Goal: Check status: Check status

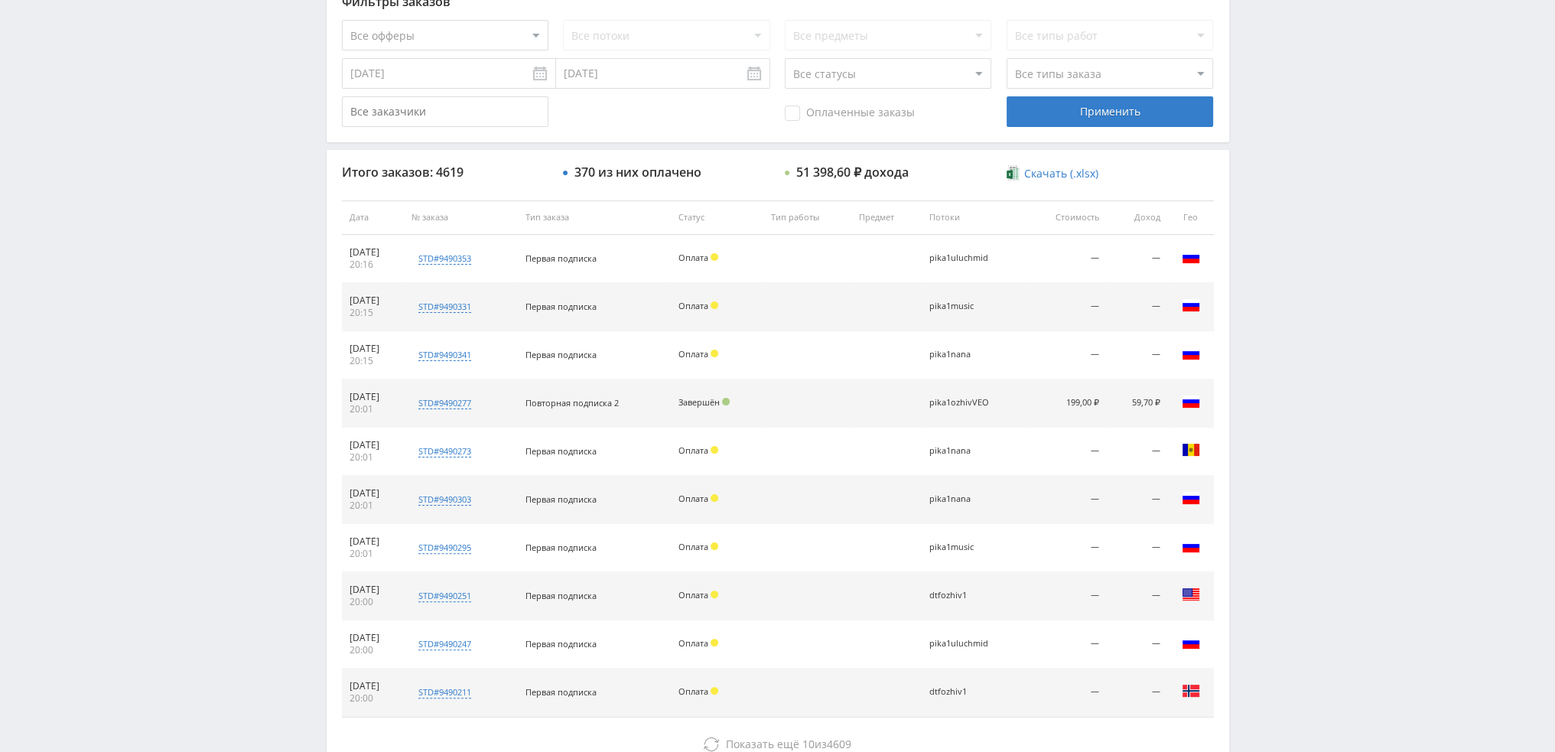
scroll to position [459, 0]
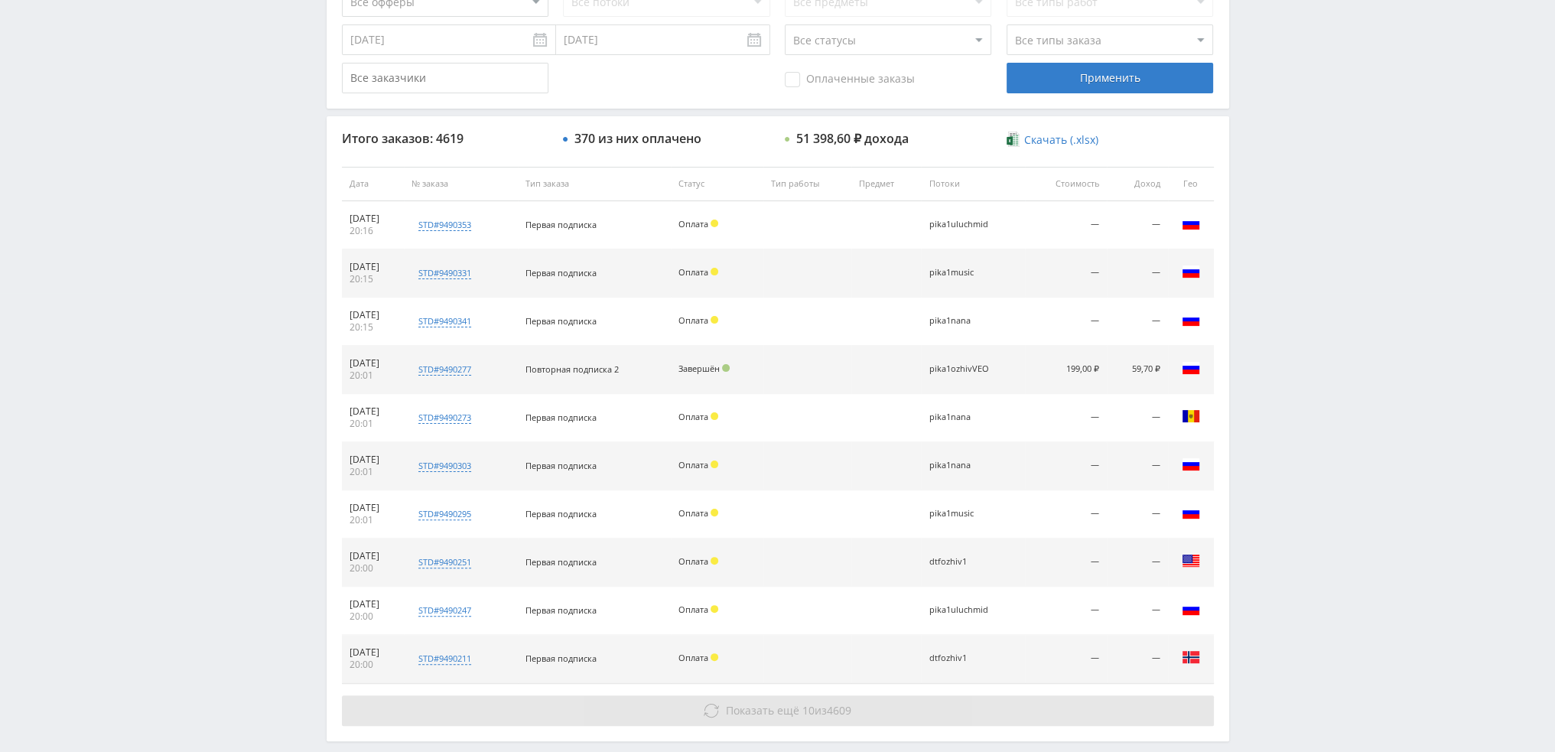
click at [802, 707] on span "10" at bounding box center [808, 710] width 12 height 15
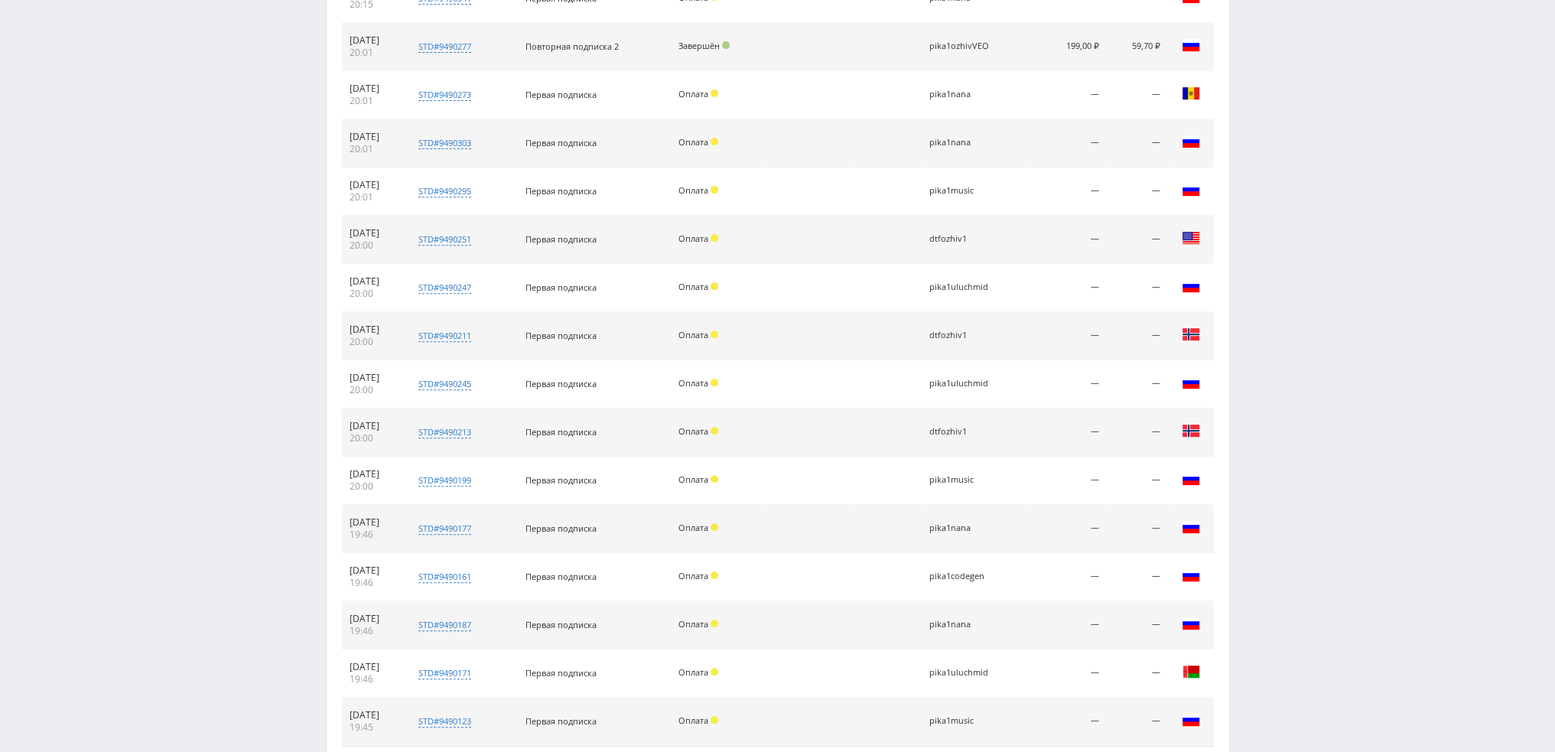
scroll to position [841, 0]
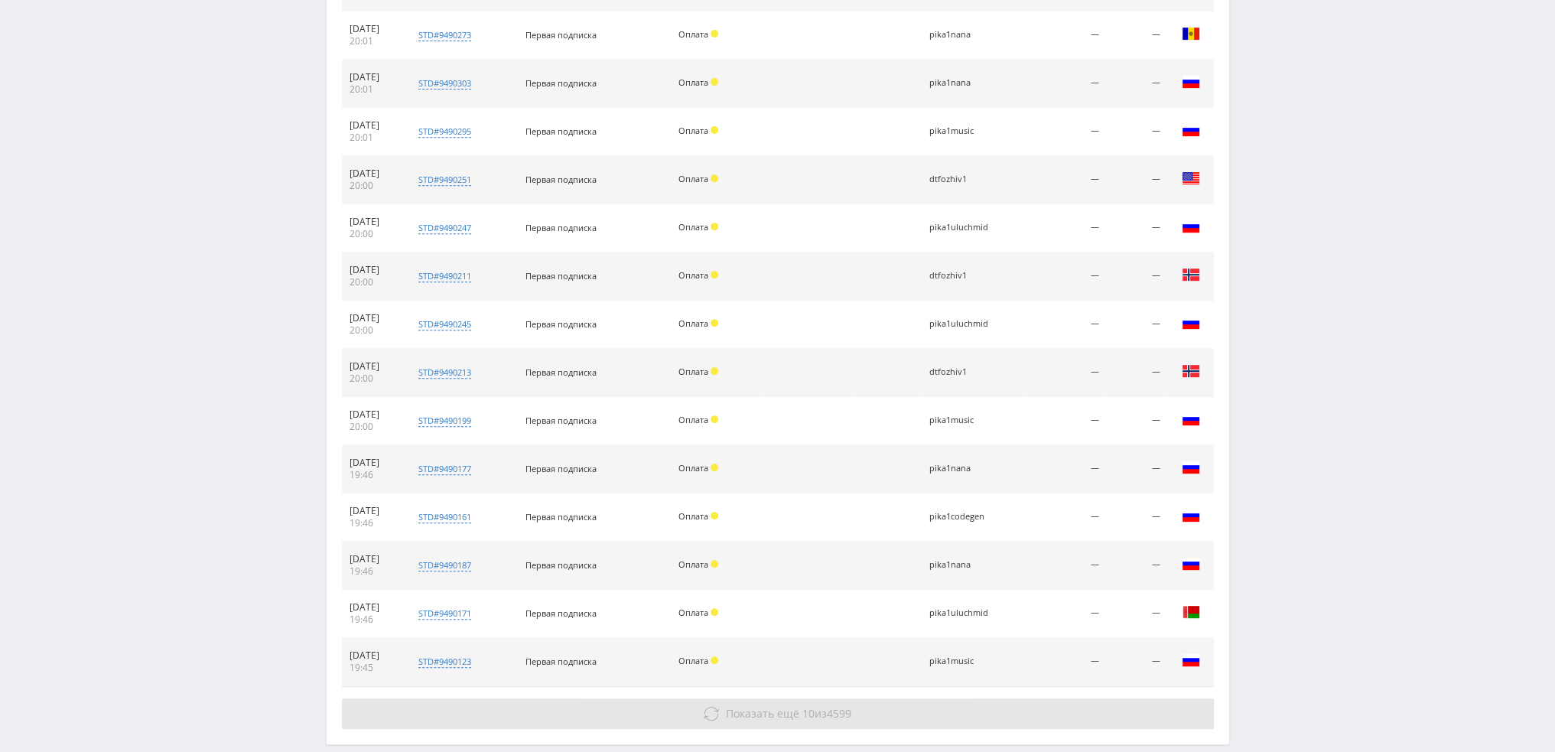
click at [762, 700] on button "Показать ещё 10 из 4599" at bounding box center [778, 713] width 872 height 31
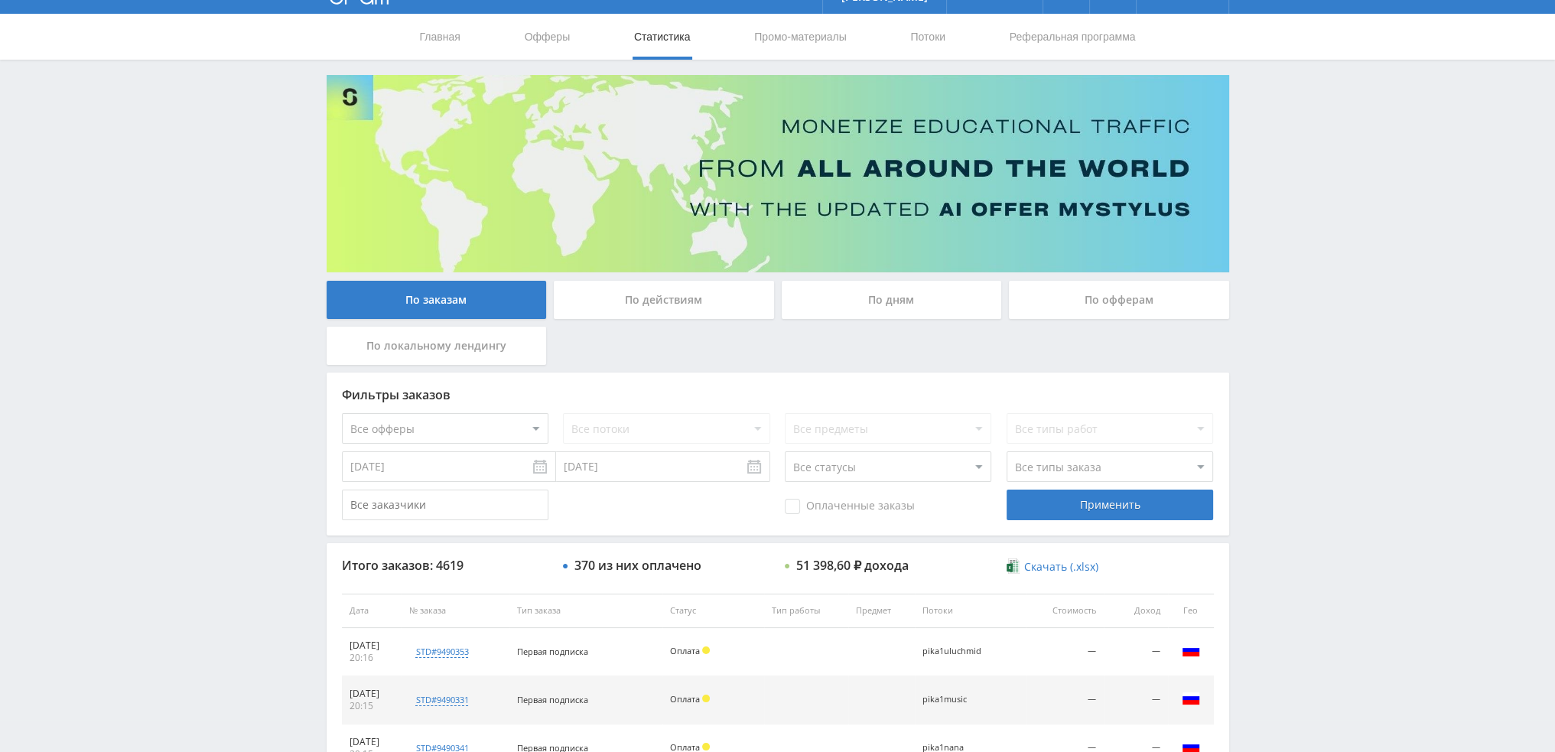
scroll to position [0, 0]
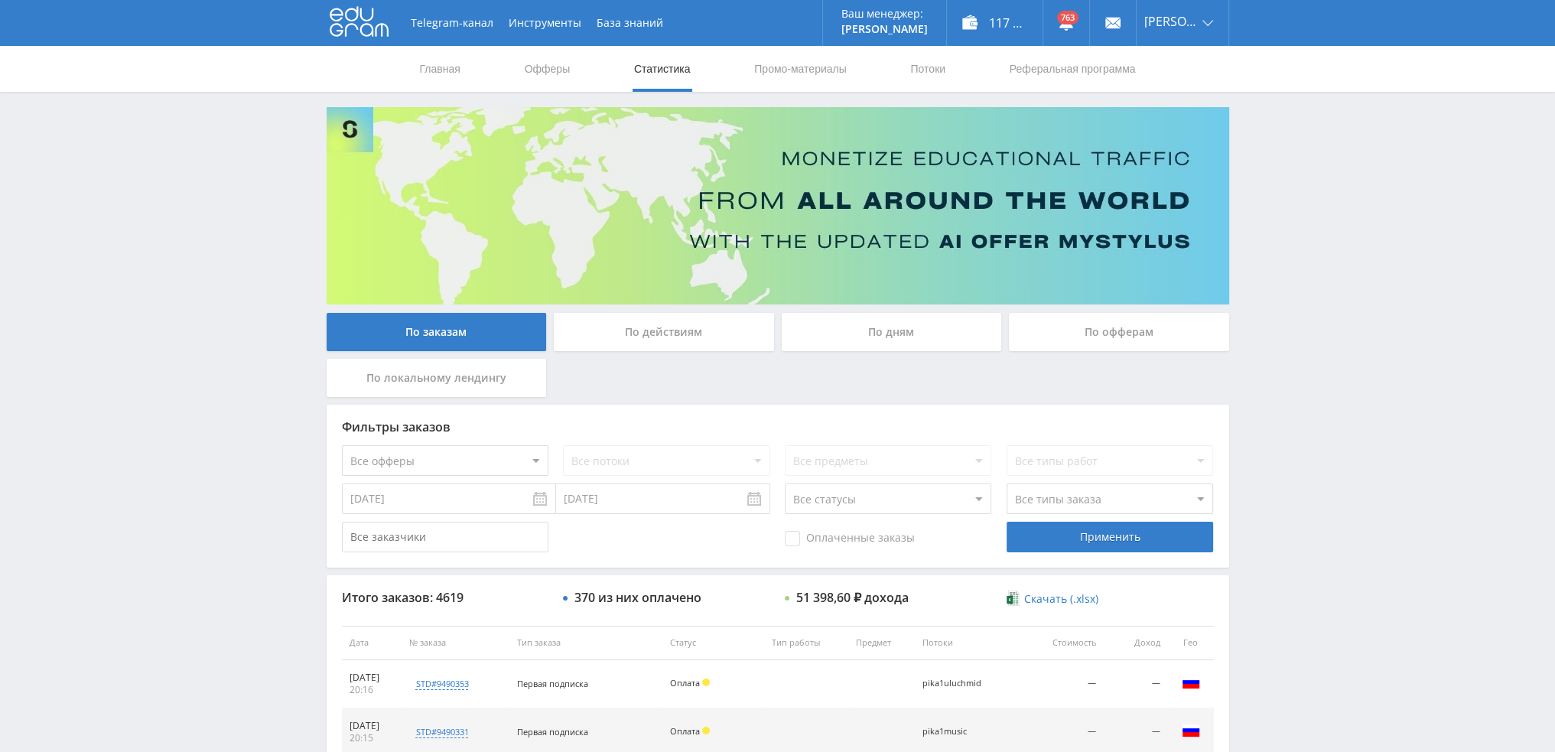
click at [882, 323] on div "По дням" at bounding box center [891, 332] width 220 height 38
click at [0, 0] on input "По дням" at bounding box center [0, 0] width 0 height 0
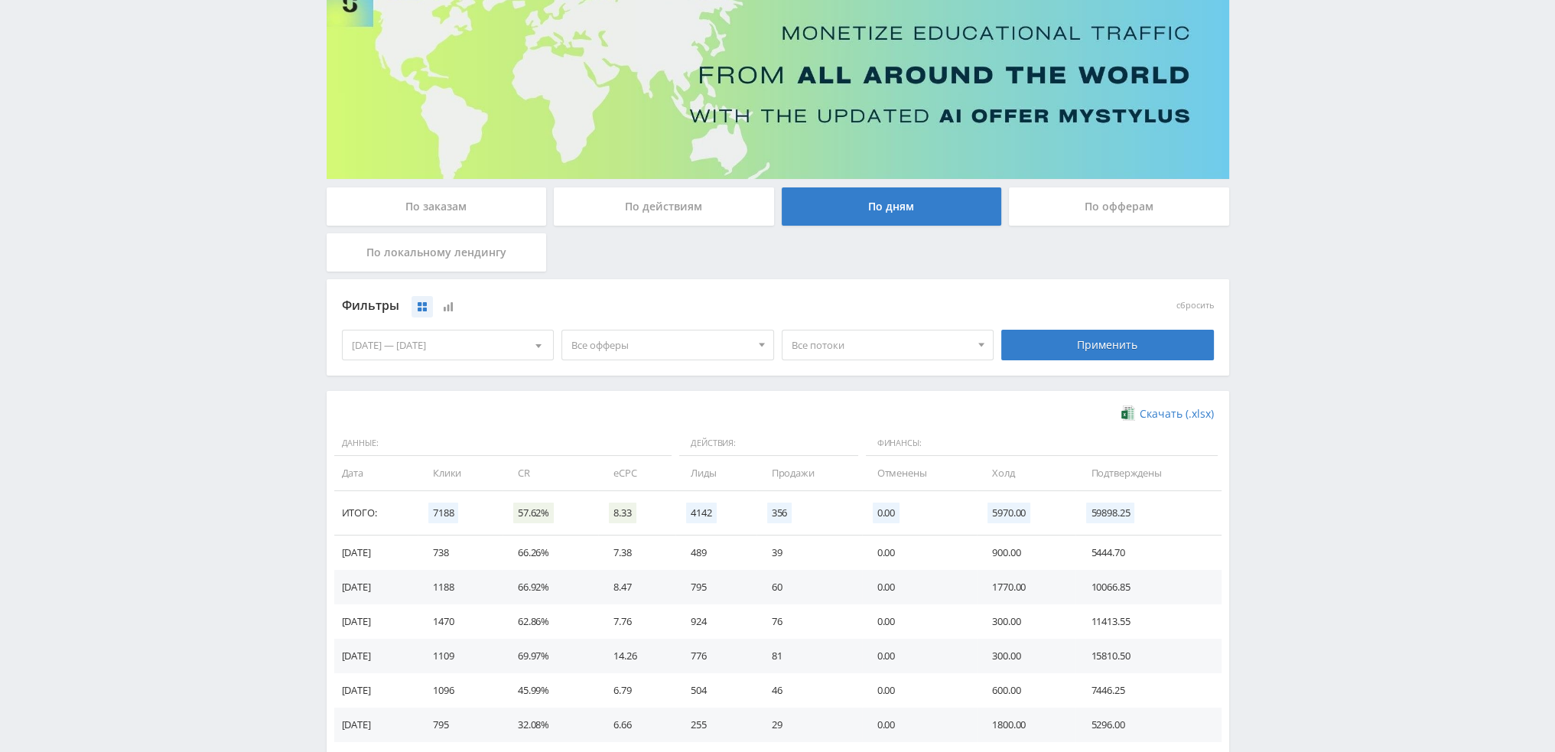
scroll to position [95, 0]
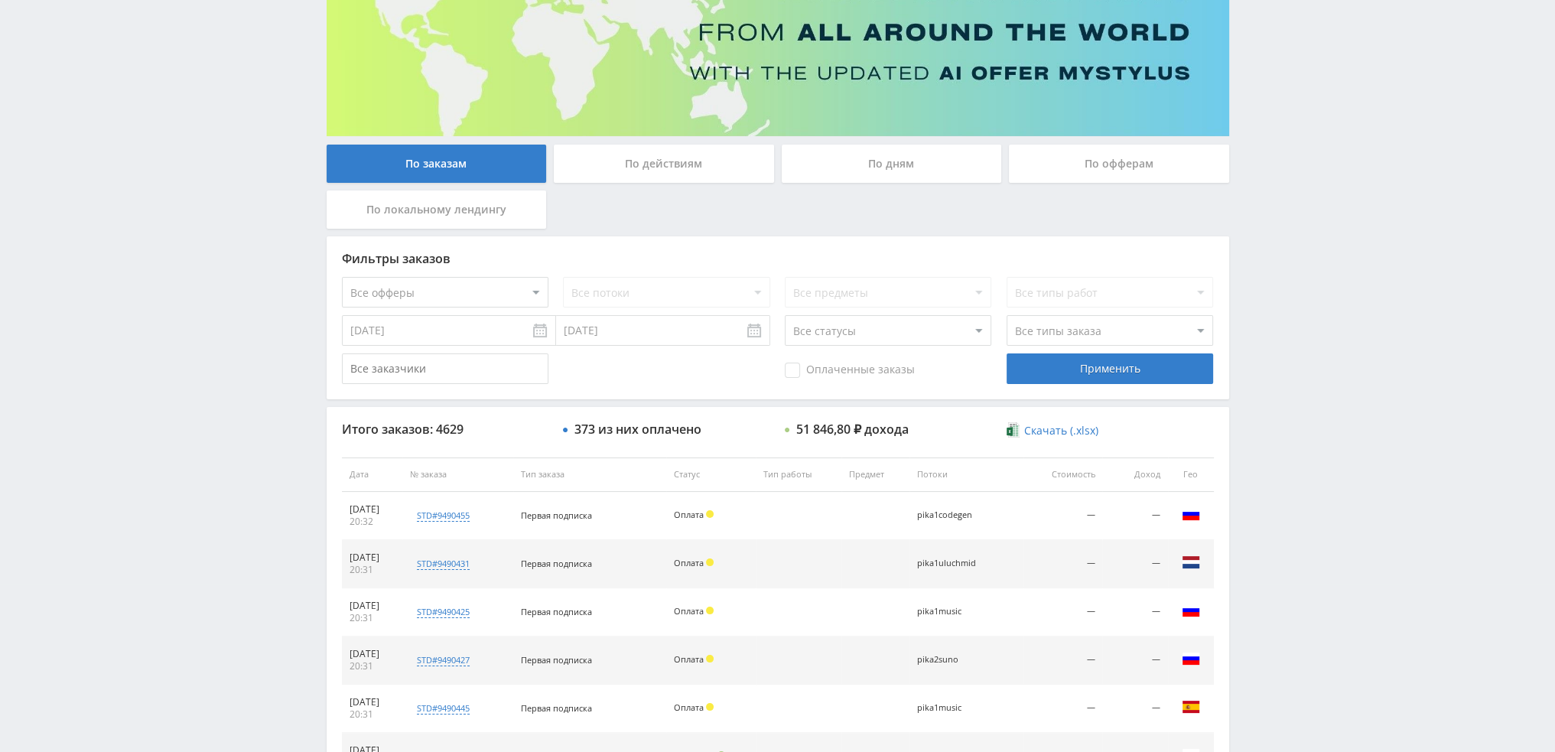
scroll to position [147, 0]
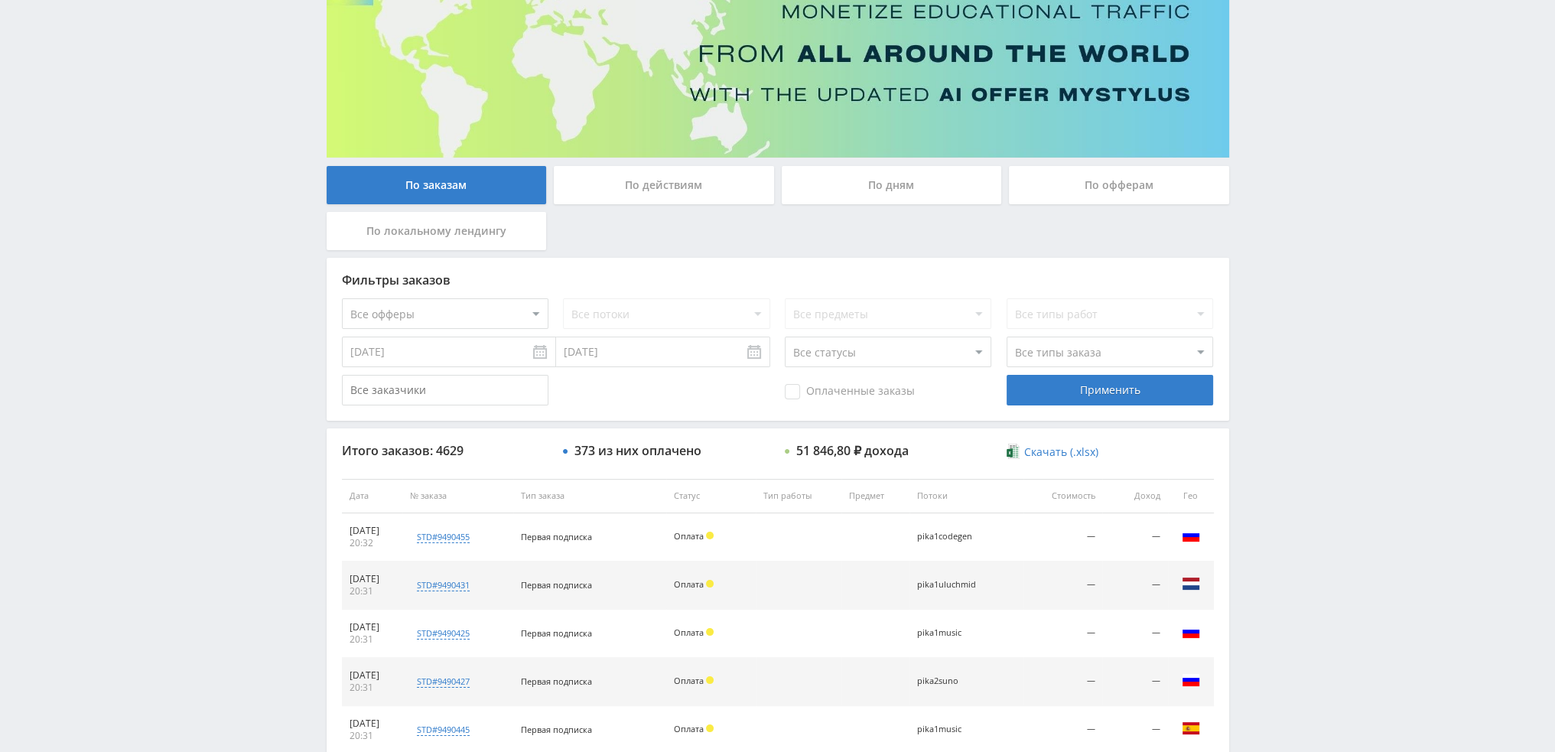
click at [884, 179] on div "По дням" at bounding box center [891, 185] width 220 height 38
click at [0, 0] on input "По дням" at bounding box center [0, 0] width 0 height 0
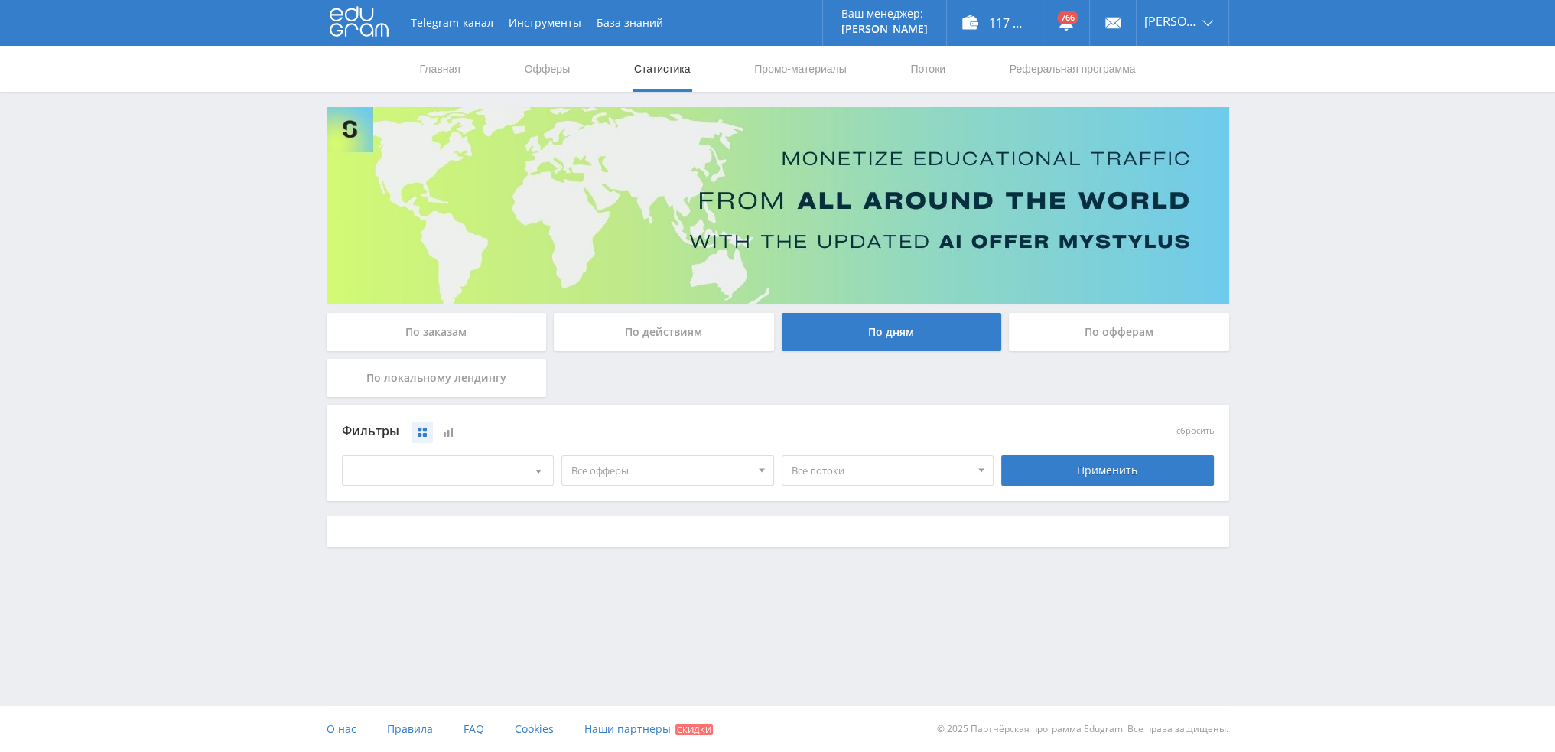
scroll to position [0, 0]
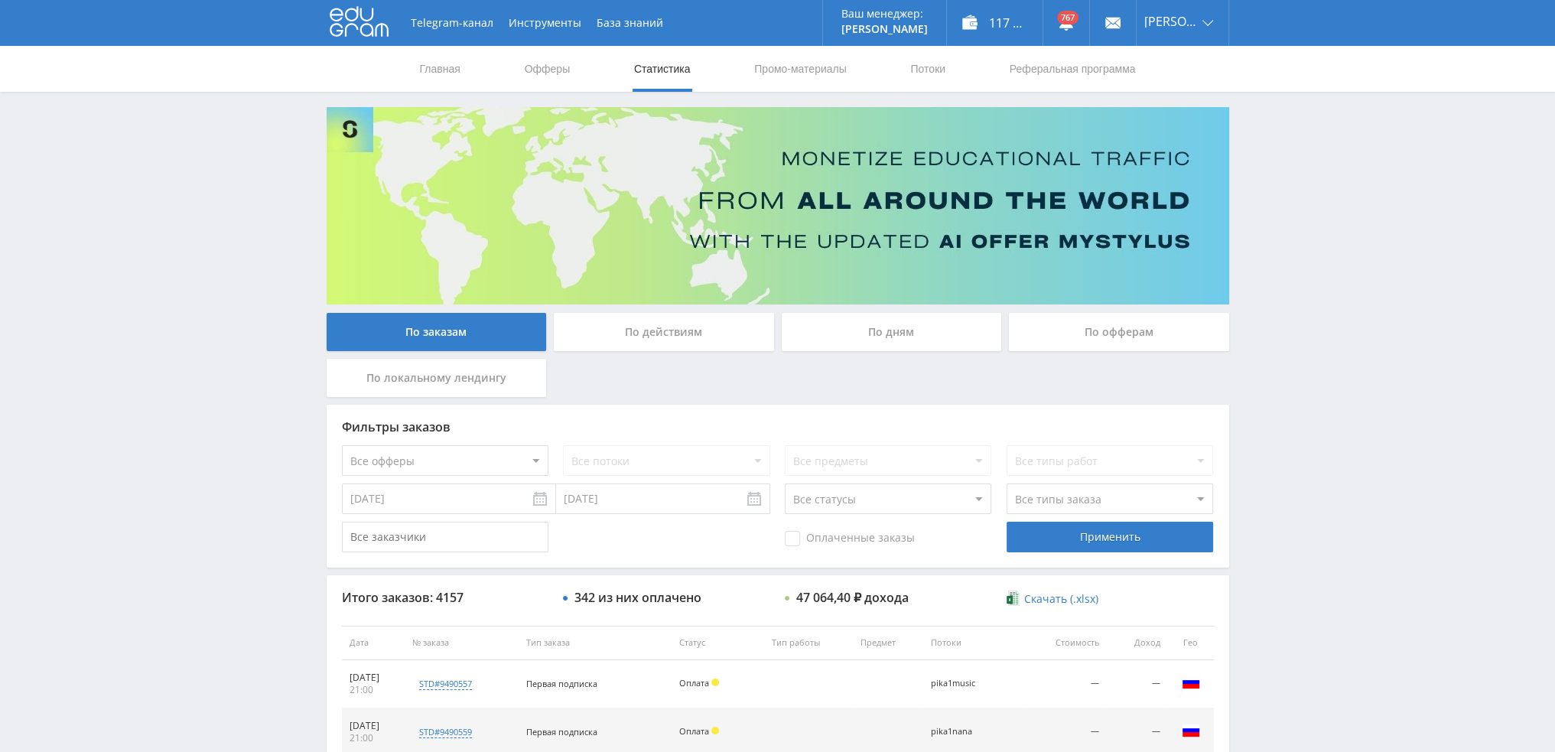
click at [901, 339] on div "По дням" at bounding box center [891, 332] width 220 height 38
click at [0, 0] on input "По дням" at bounding box center [0, 0] width 0 height 0
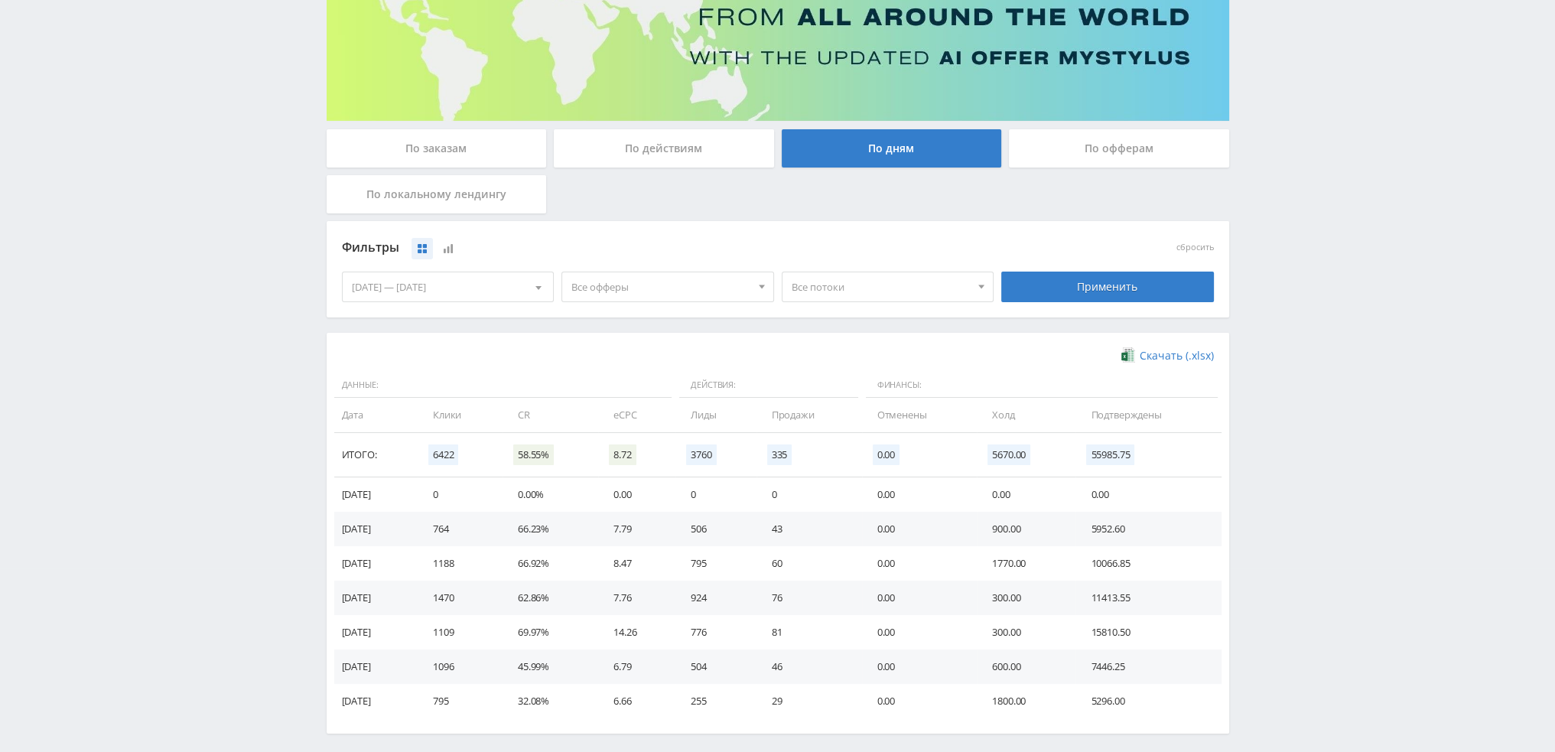
scroll to position [229, 0]
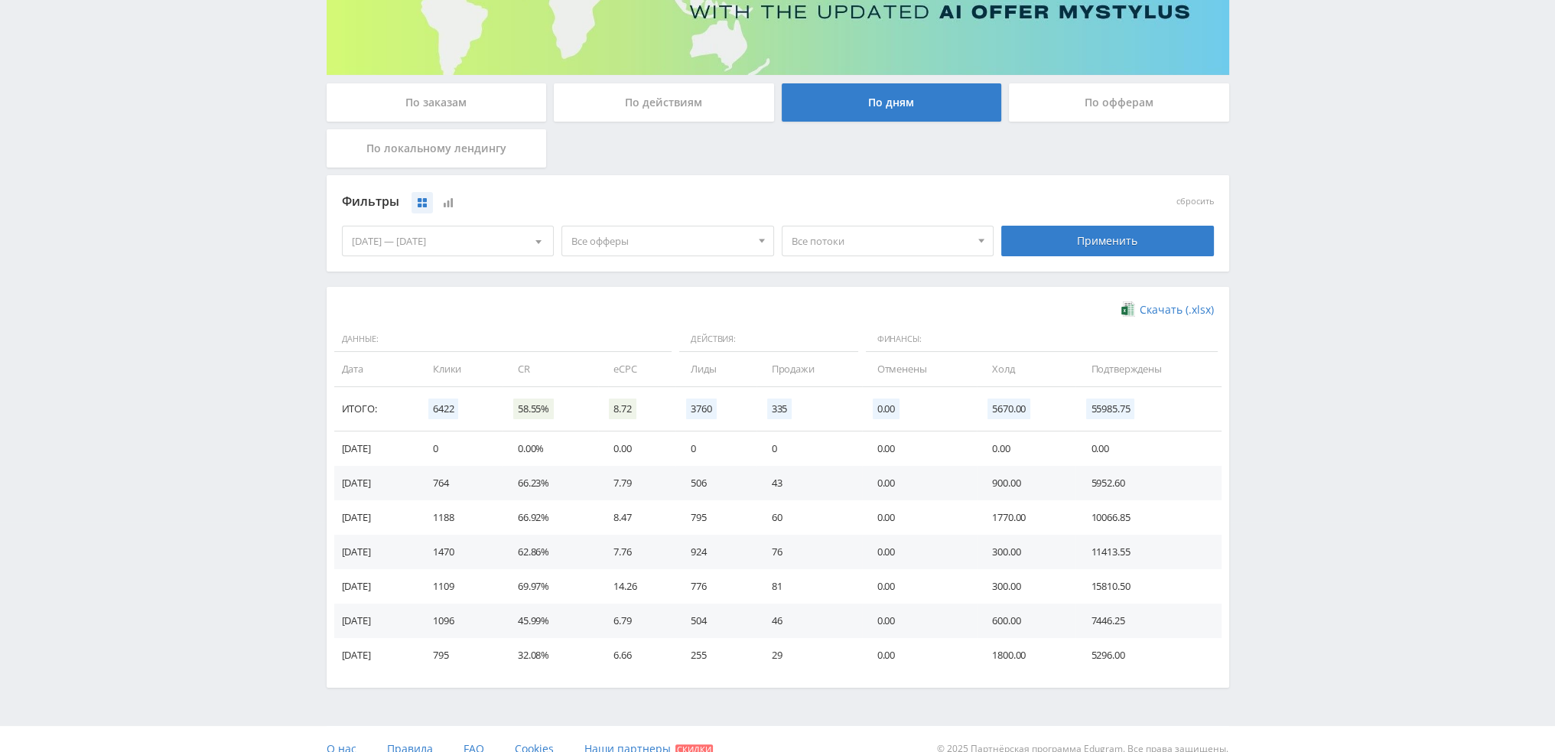
click at [651, 251] on span "Все офферы" at bounding box center [660, 240] width 179 height 29
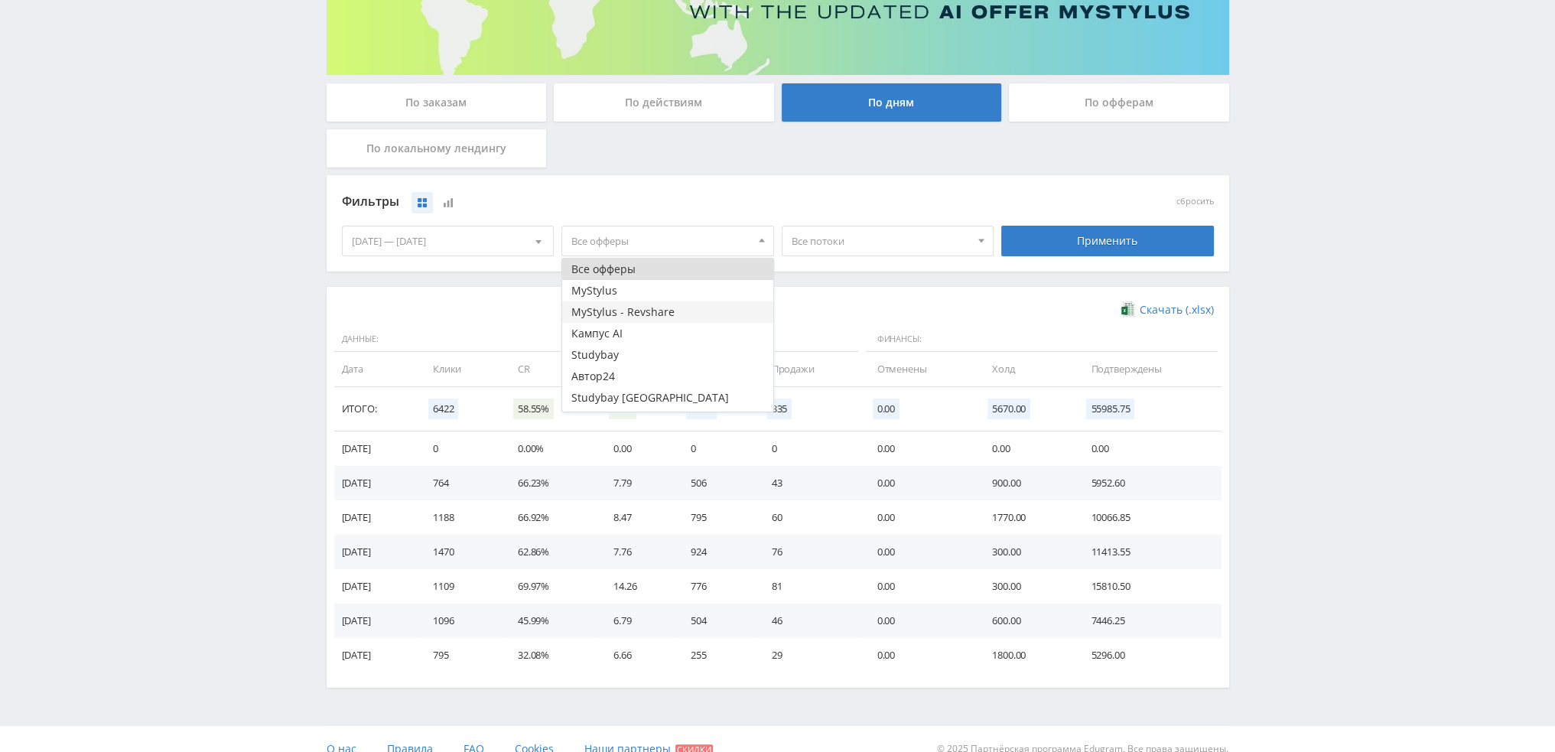
scroll to position [18, 0]
click at [633, 401] on button "Study AI (RevShare)" at bounding box center [667, 400] width 211 height 21
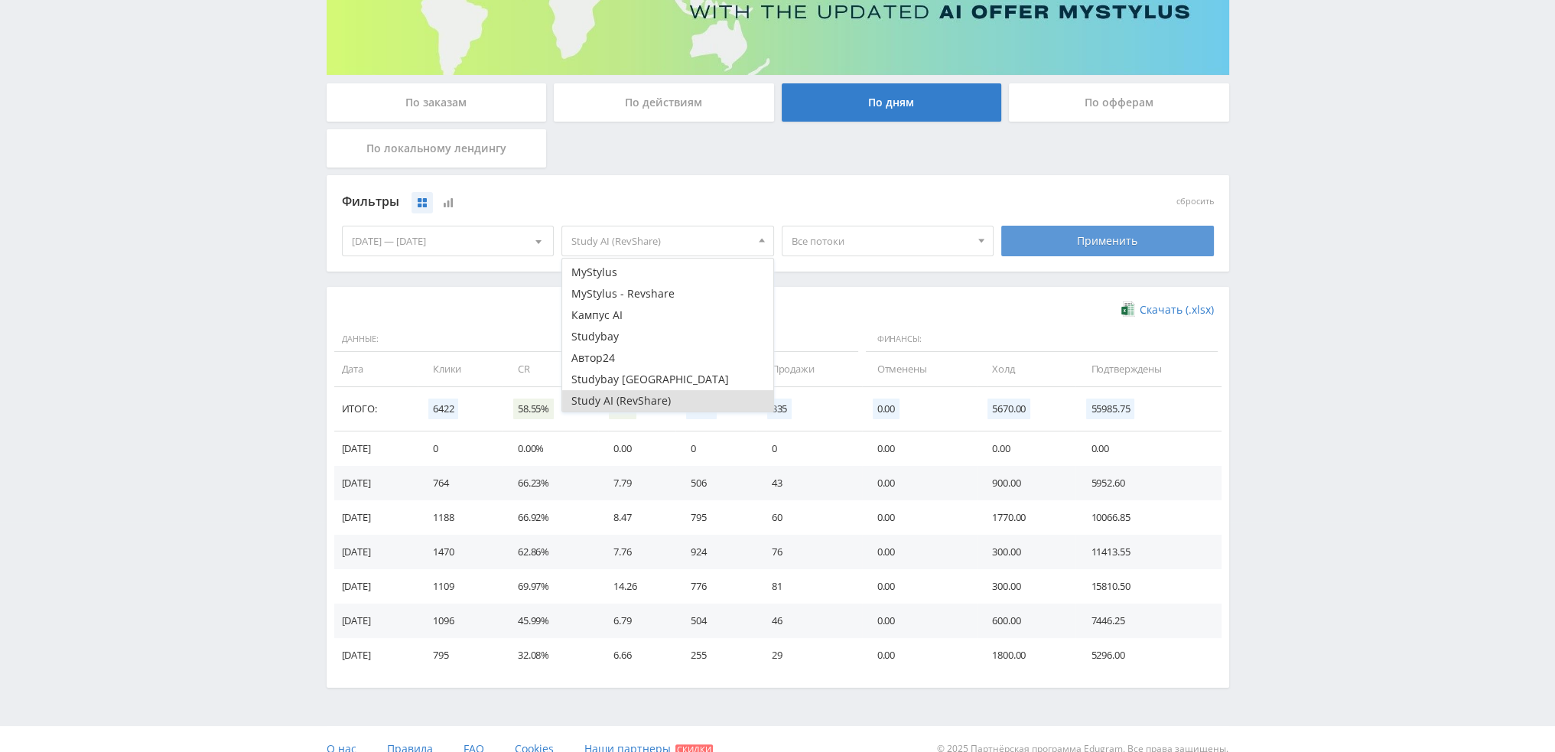
click at [1095, 249] on div "Применить" at bounding box center [1107, 241] width 213 height 31
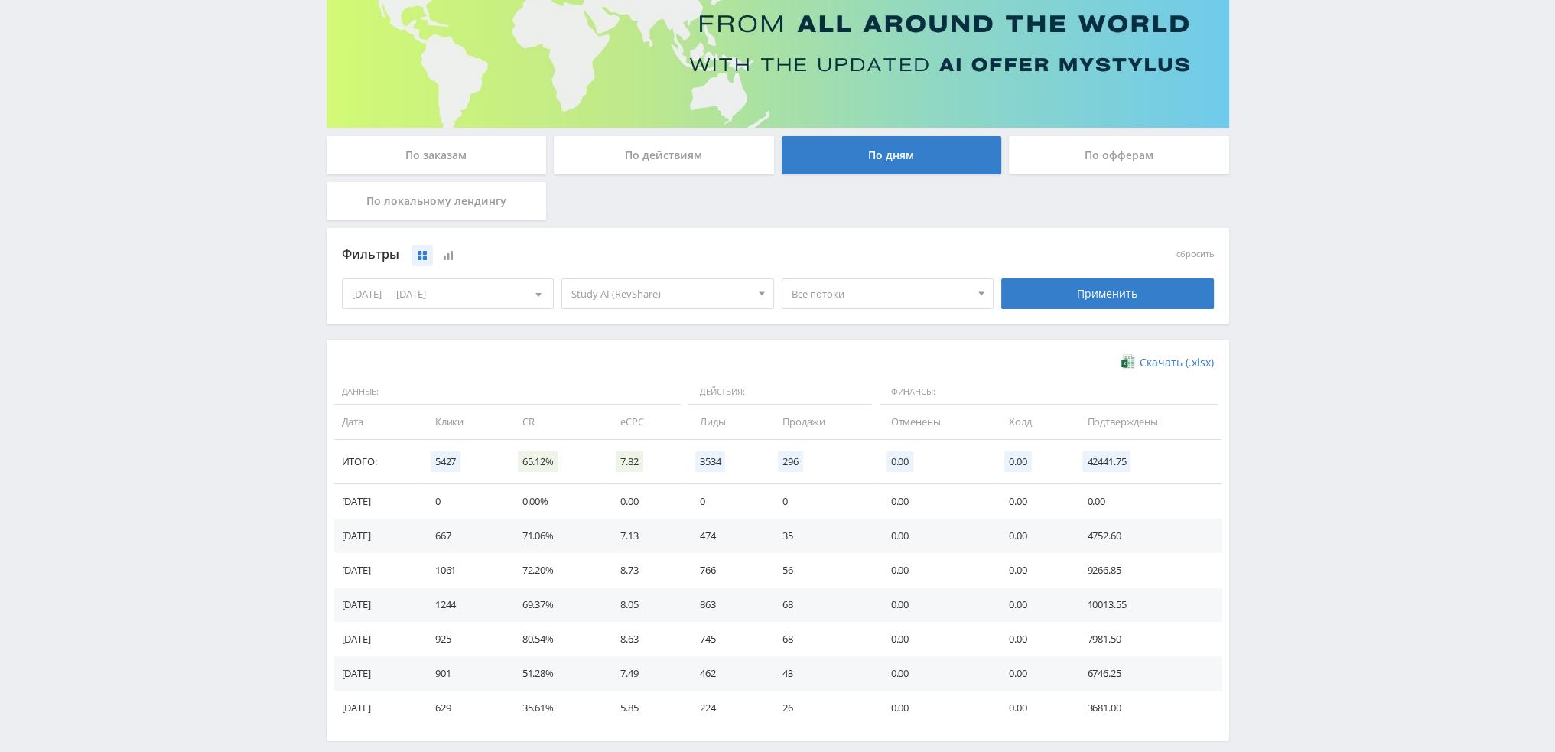
scroll to position [248, 0]
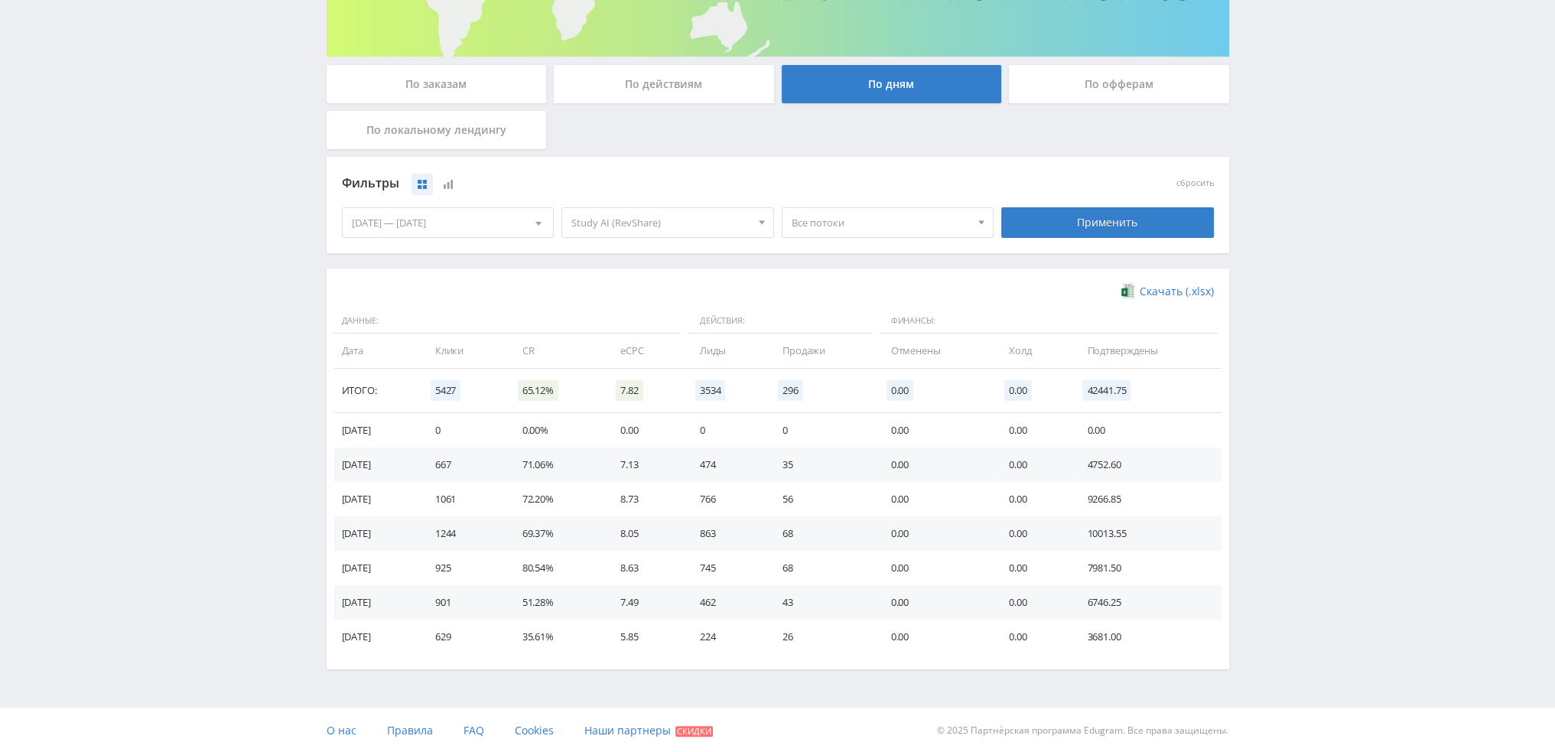
click at [481, 232] on div "[DATE] — [DATE]" at bounding box center [448, 222] width 211 height 29
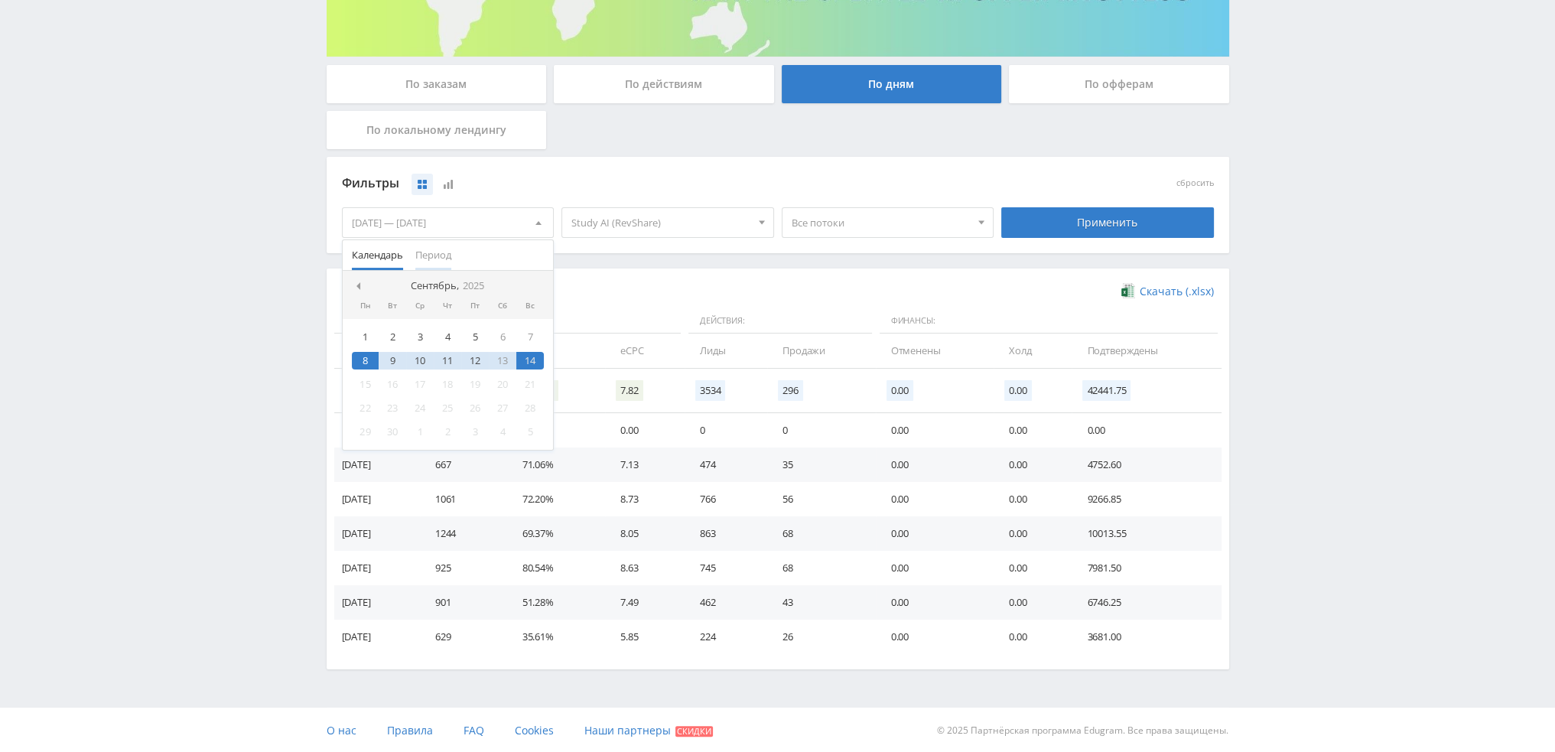
click at [443, 252] on span "Период" at bounding box center [433, 255] width 36 height 30
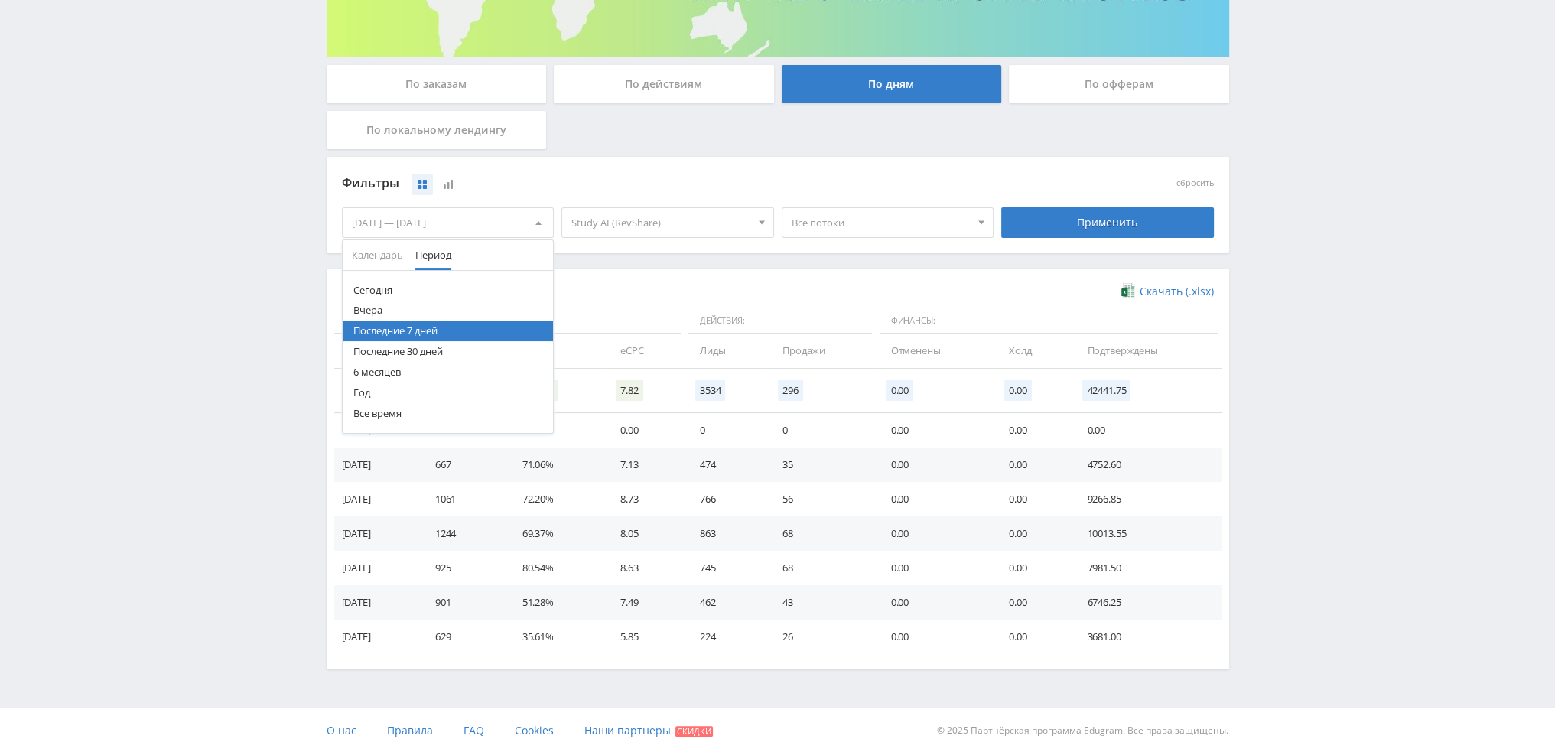
click at [398, 348] on button "Последние 30 дней" at bounding box center [448, 351] width 211 height 21
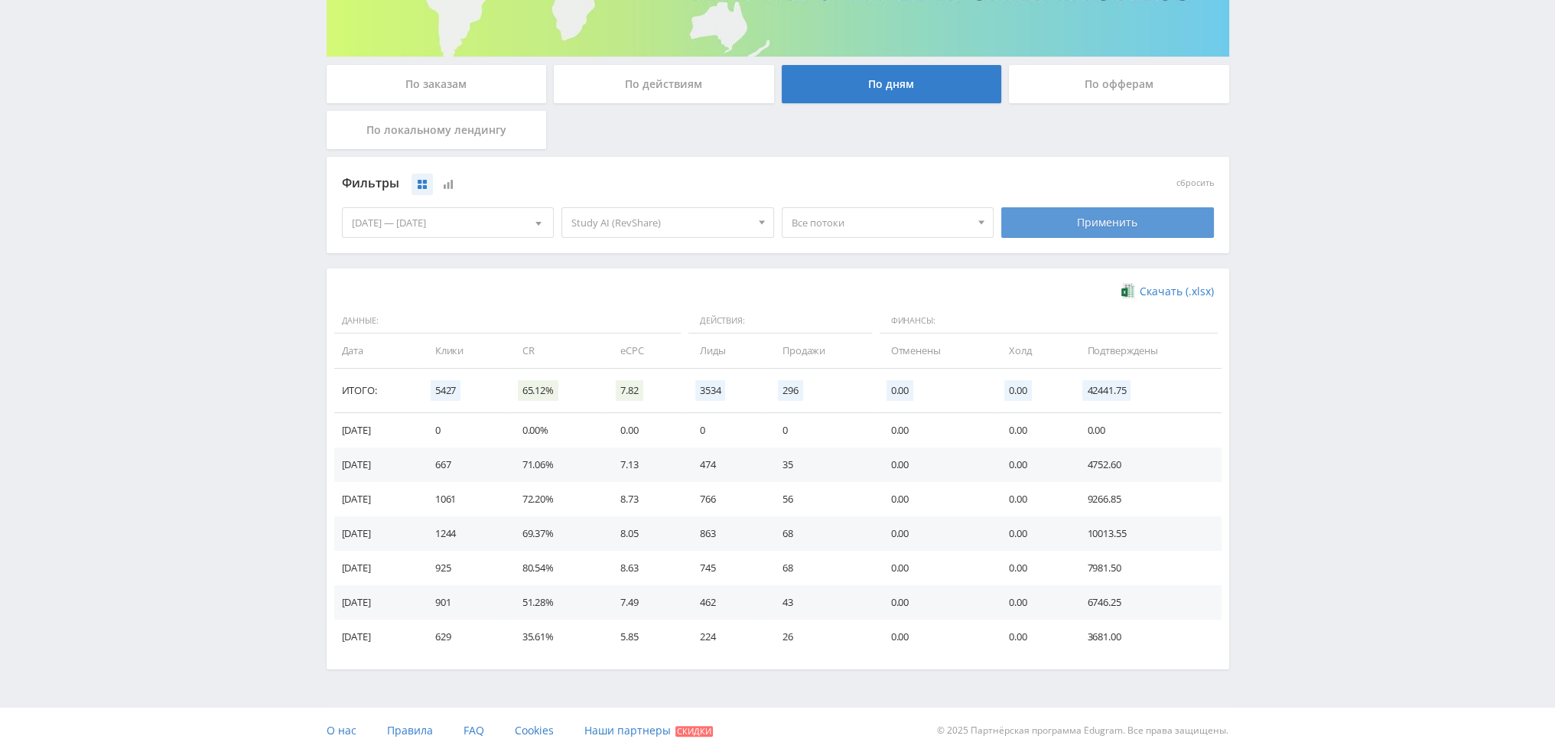
click at [1085, 227] on div "Применить" at bounding box center [1107, 222] width 213 height 31
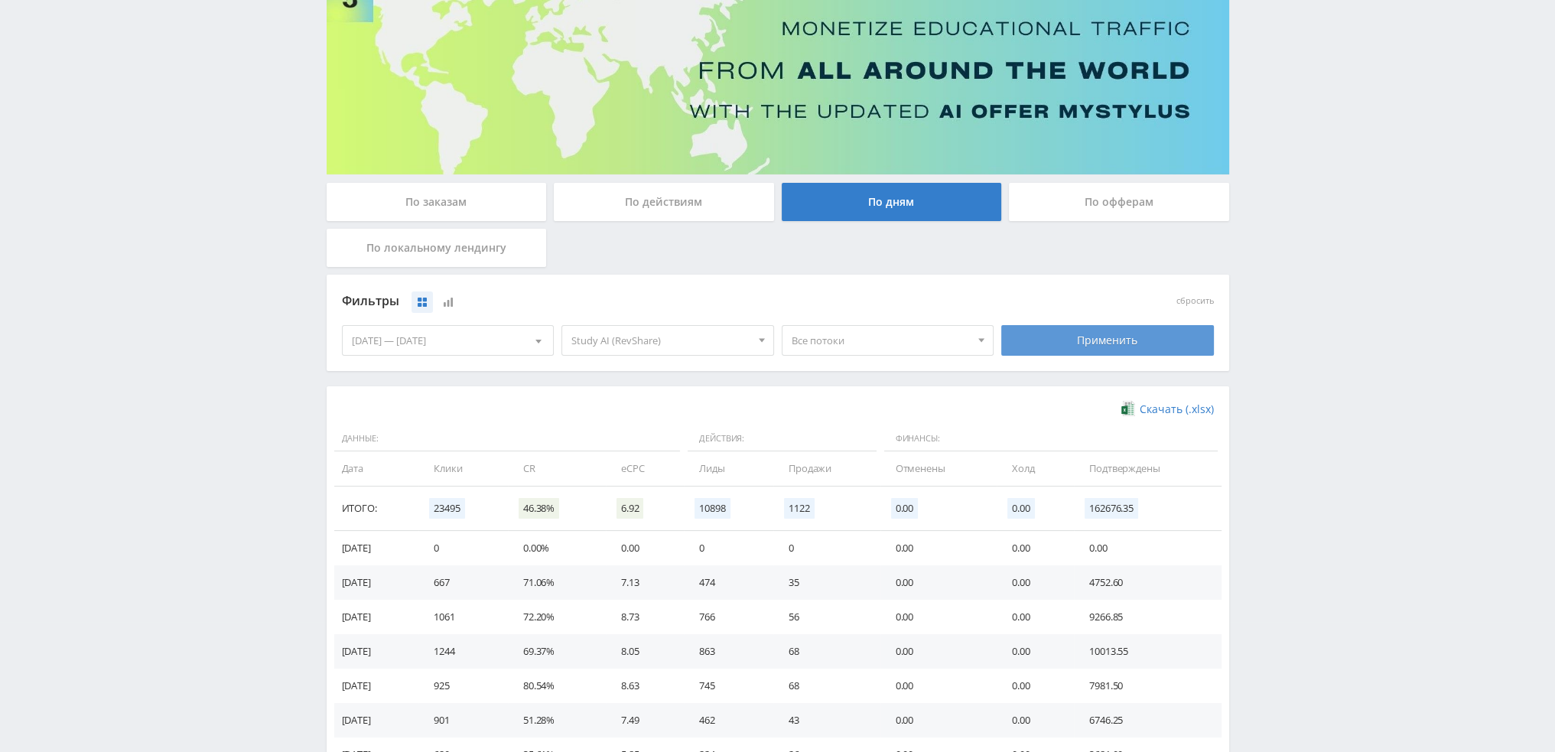
scroll to position [76, 0]
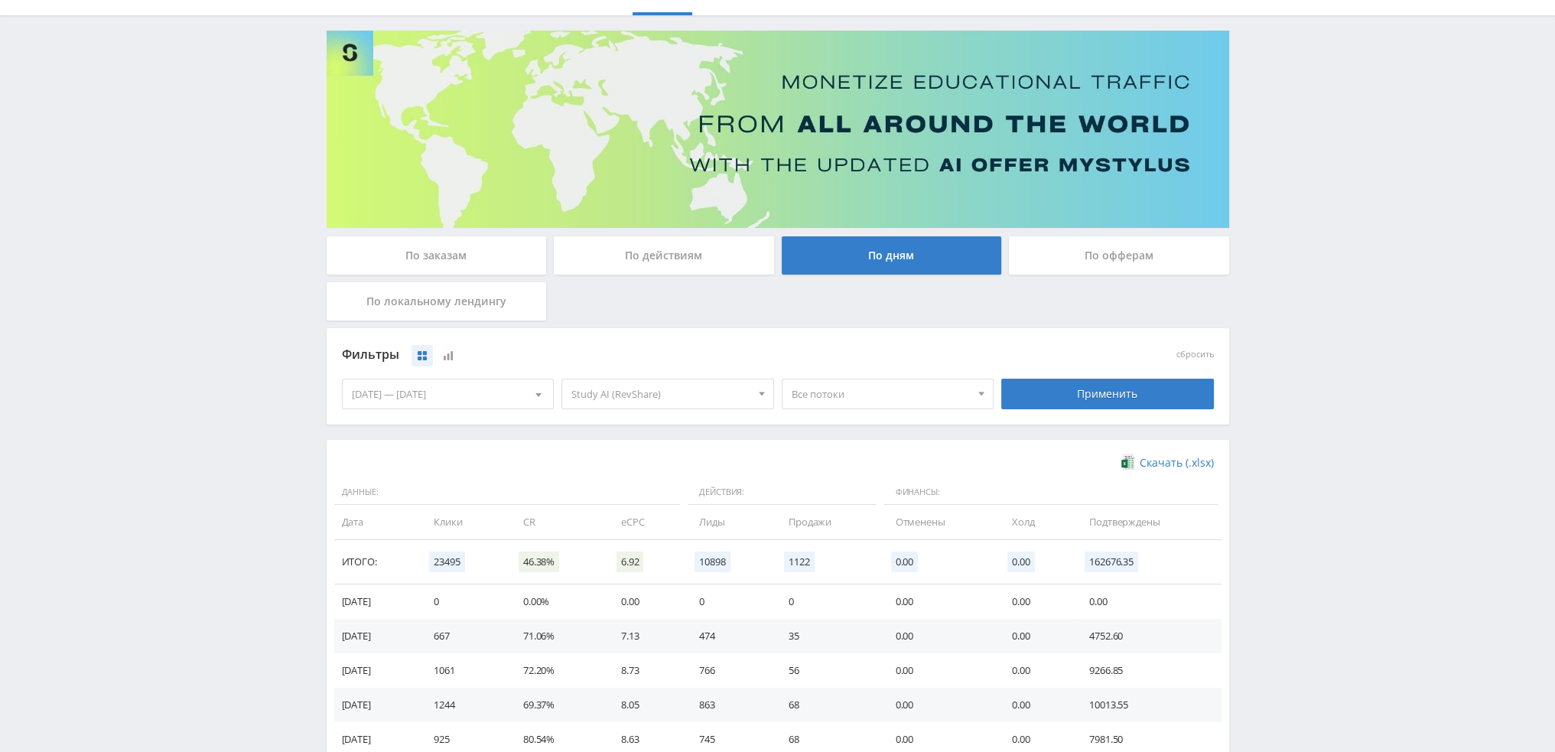
click at [616, 382] on span "Study AI (RevShare)" at bounding box center [660, 393] width 179 height 29
click at [623, 423] on button "Все офферы" at bounding box center [667, 421] width 211 height 21
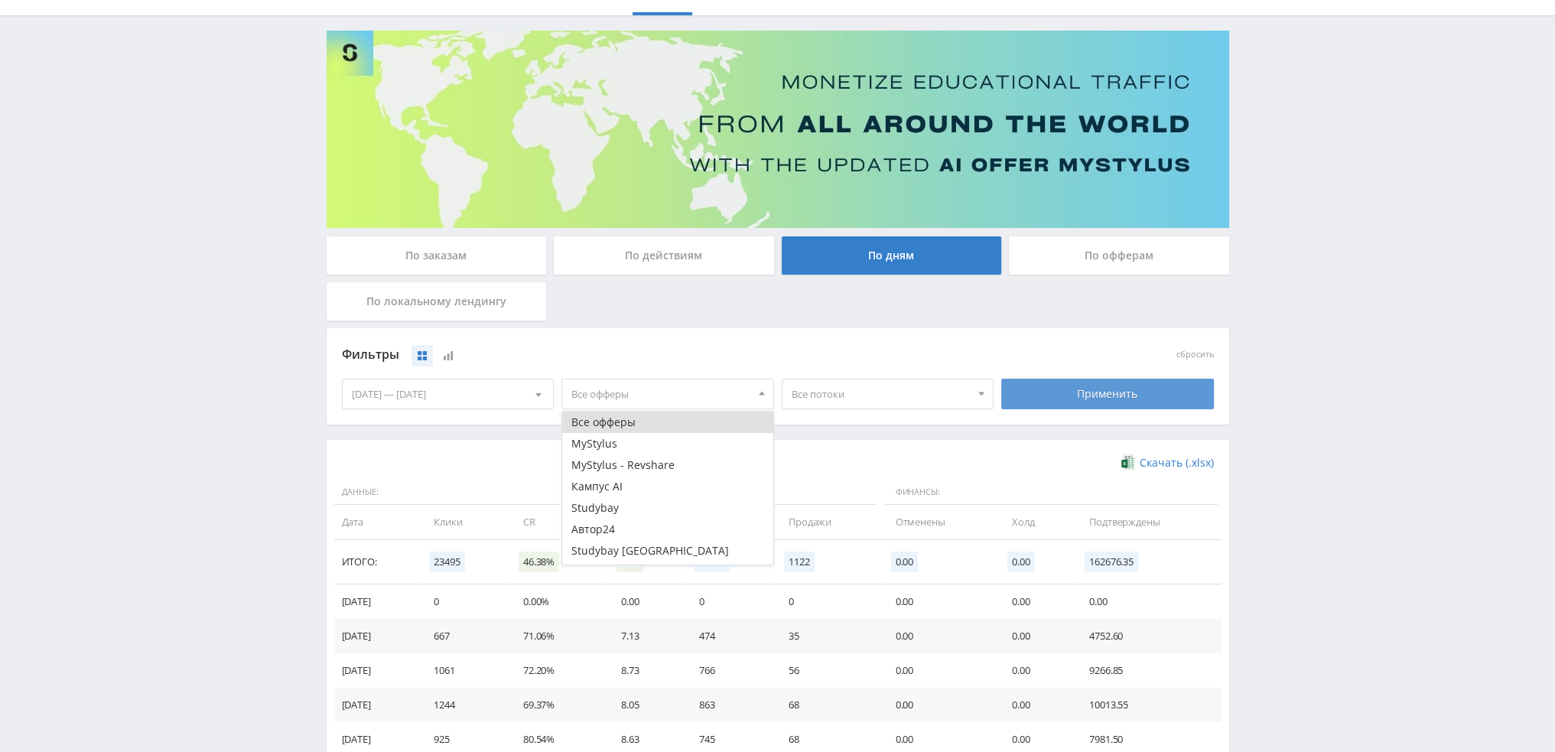
click at [1135, 388] on div "Применить" at bounding box center [1107, 393] width 213 height 31
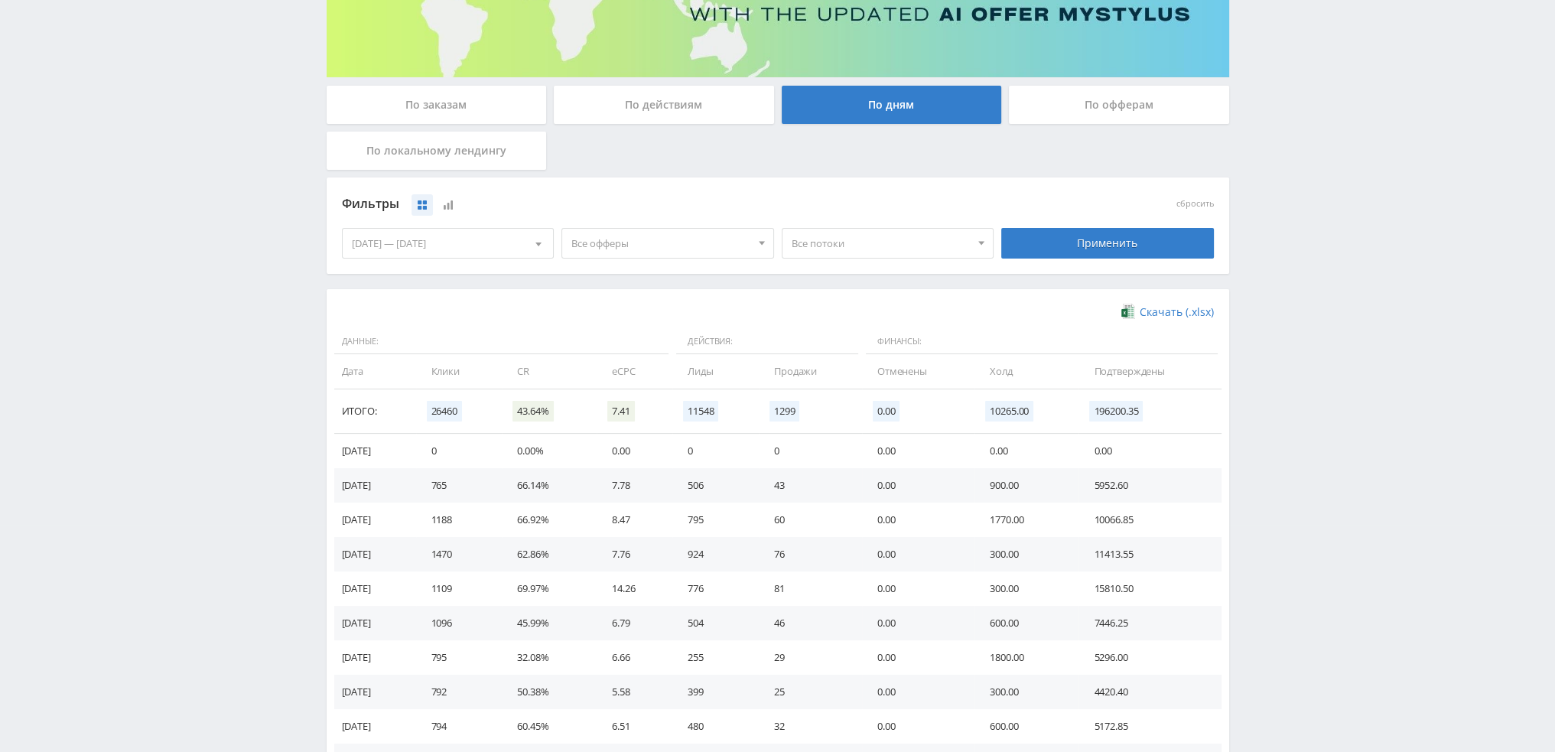
scroll to position [132, 0]
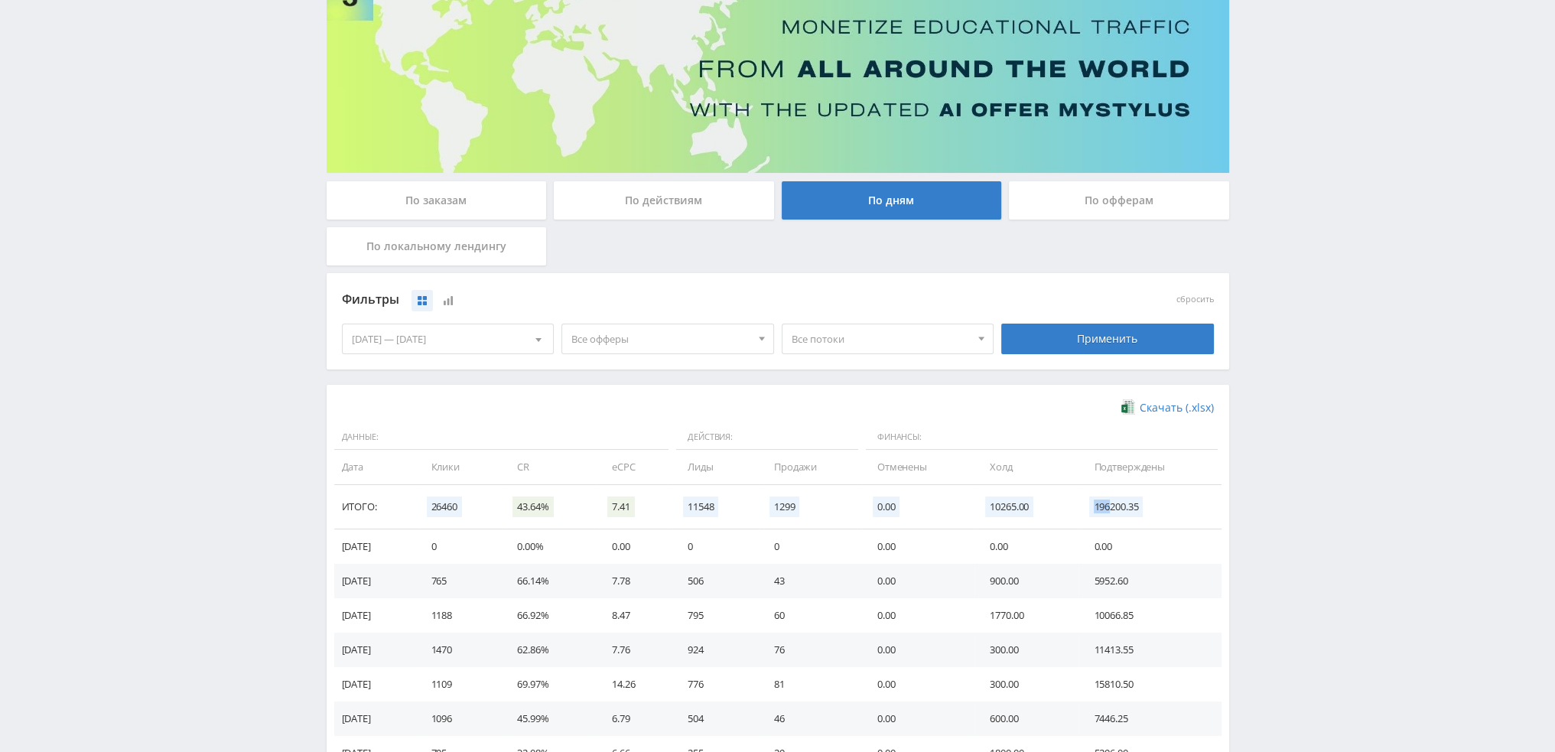
drag, startPoint x: 1113, startPoint y: 502, endPoint x: 1097, endPoint y: 503, distance: 16.1
click at [1097, 503] on span "196200.35" at bounding box center [1116, 506] width 54 height 21
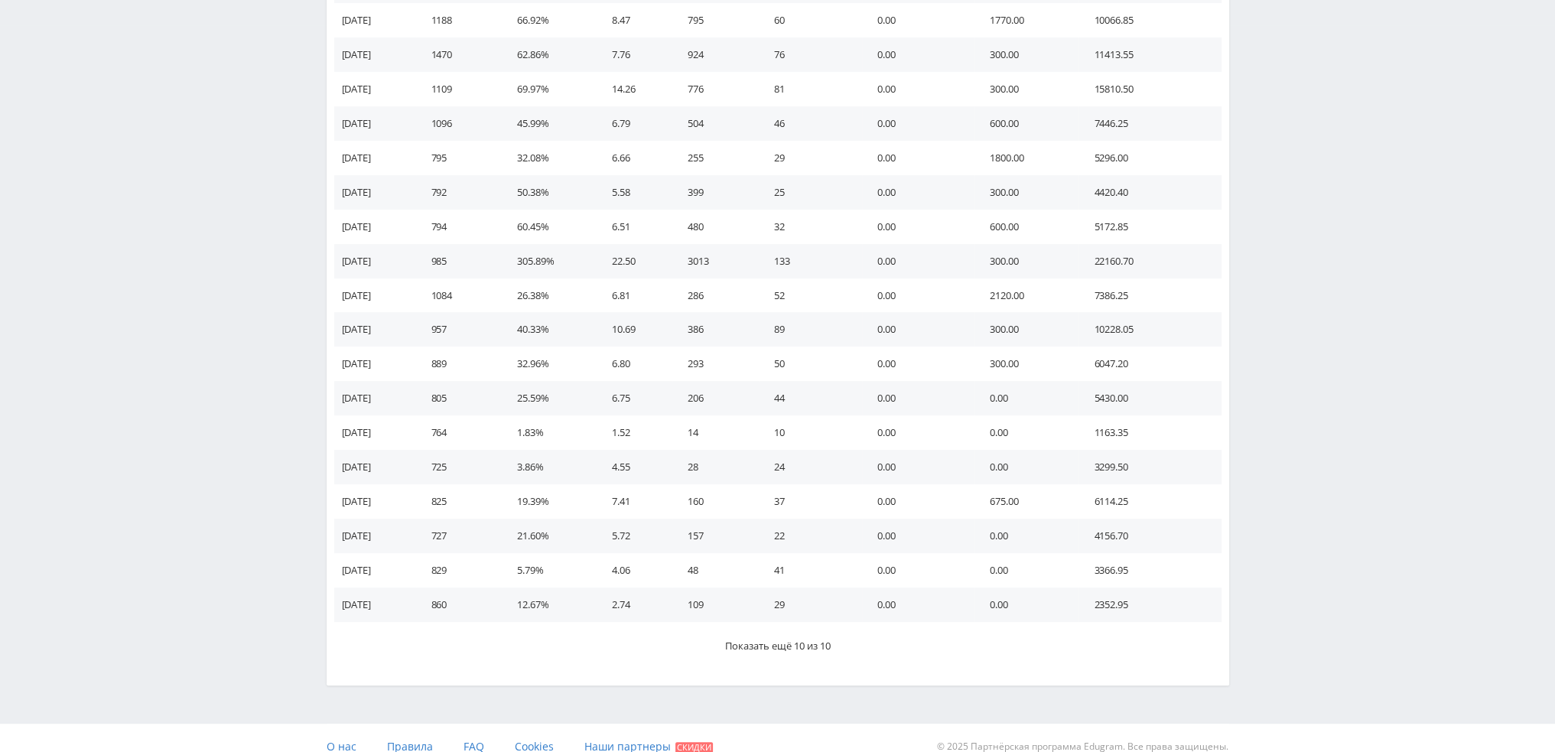
scroll to position [743, 0]
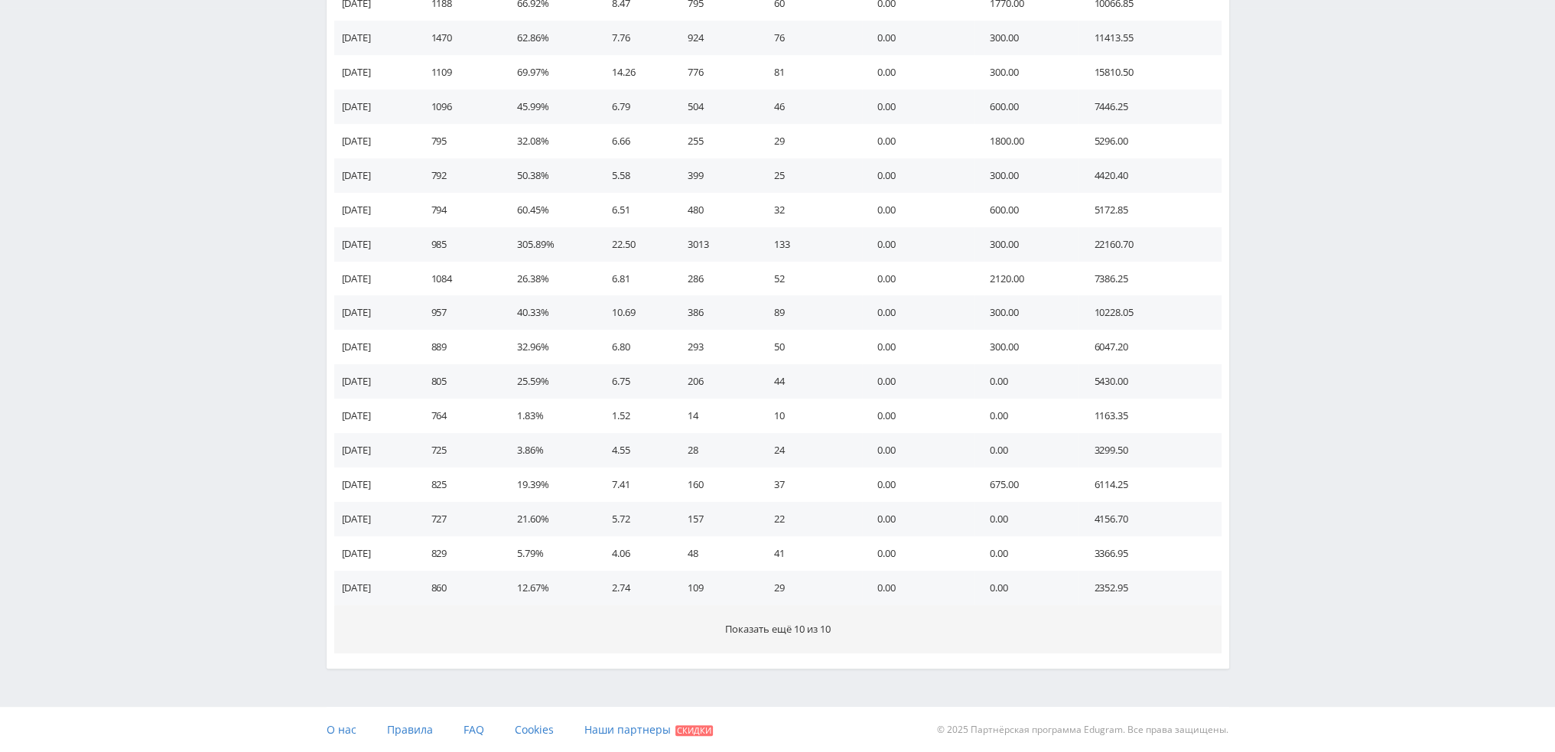
click at [869, 625] on button "Показать ещё 10 из 10" at bounding box center [777, 629] width 887 height 48
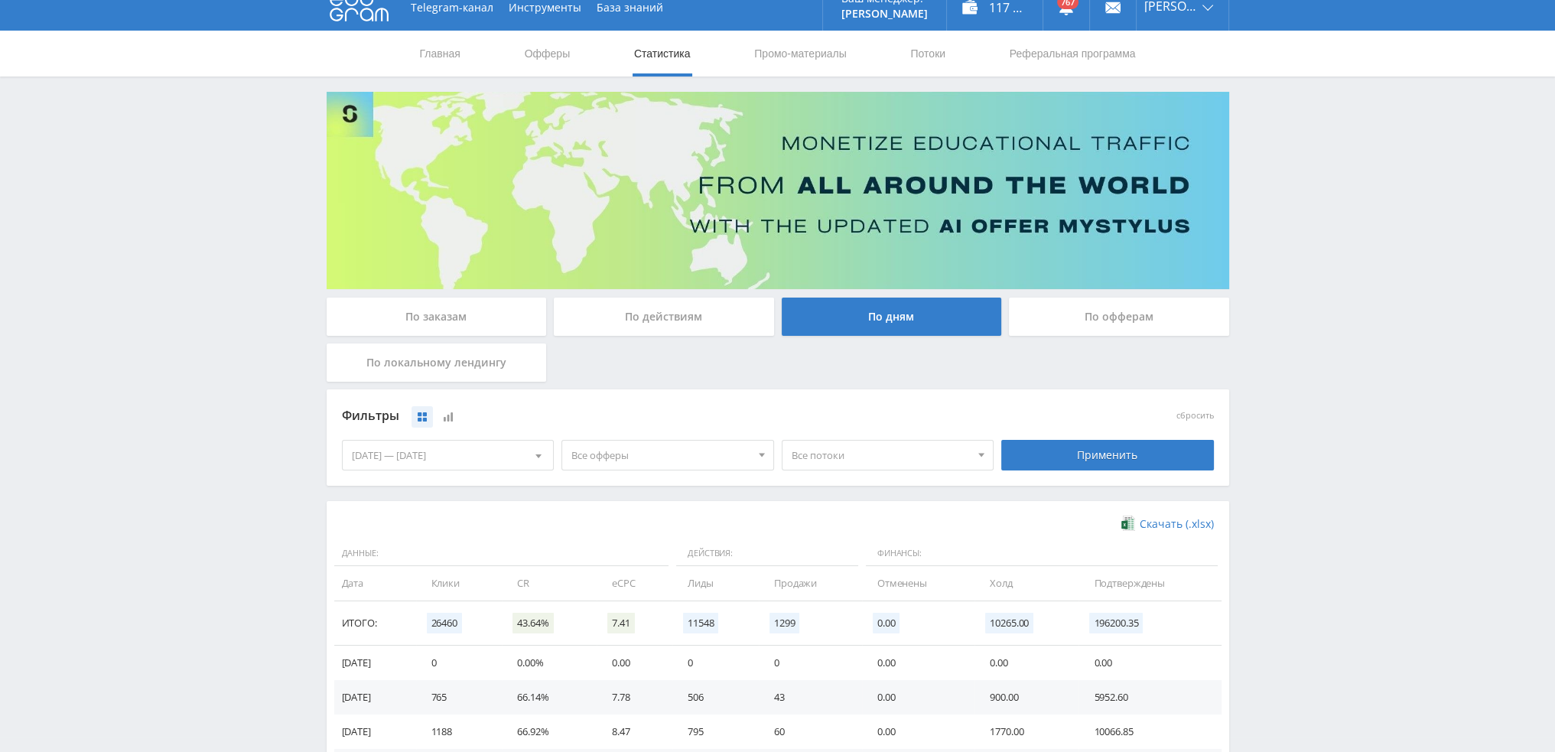
scroll to position [0, 0]
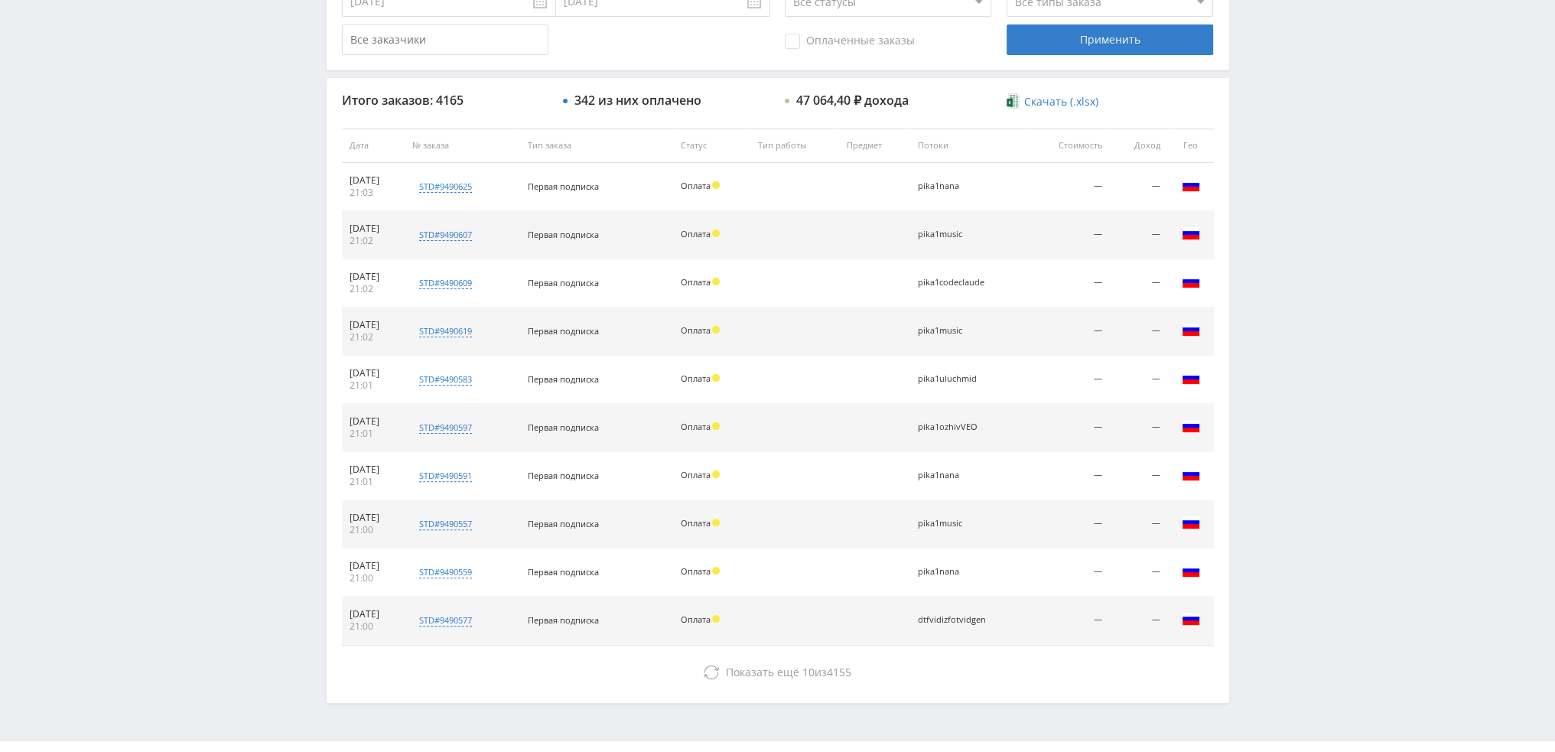
scroll to position [529, 0]
